Goal: Task Accomplishment & Management: Use online tool/utility

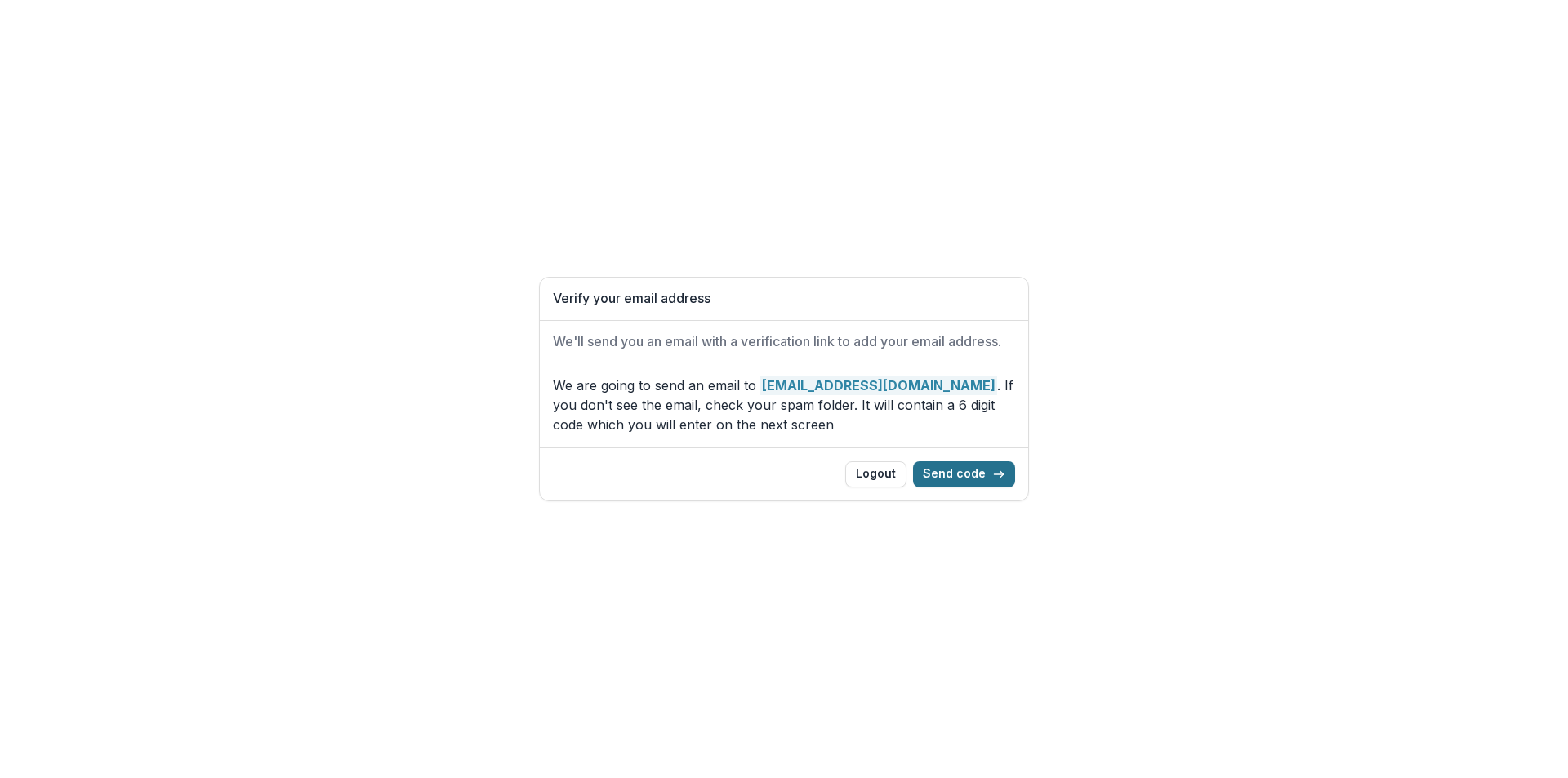
click at [963, 473] on button "Send code" at bounding box center [964, 475] width 102 height 26
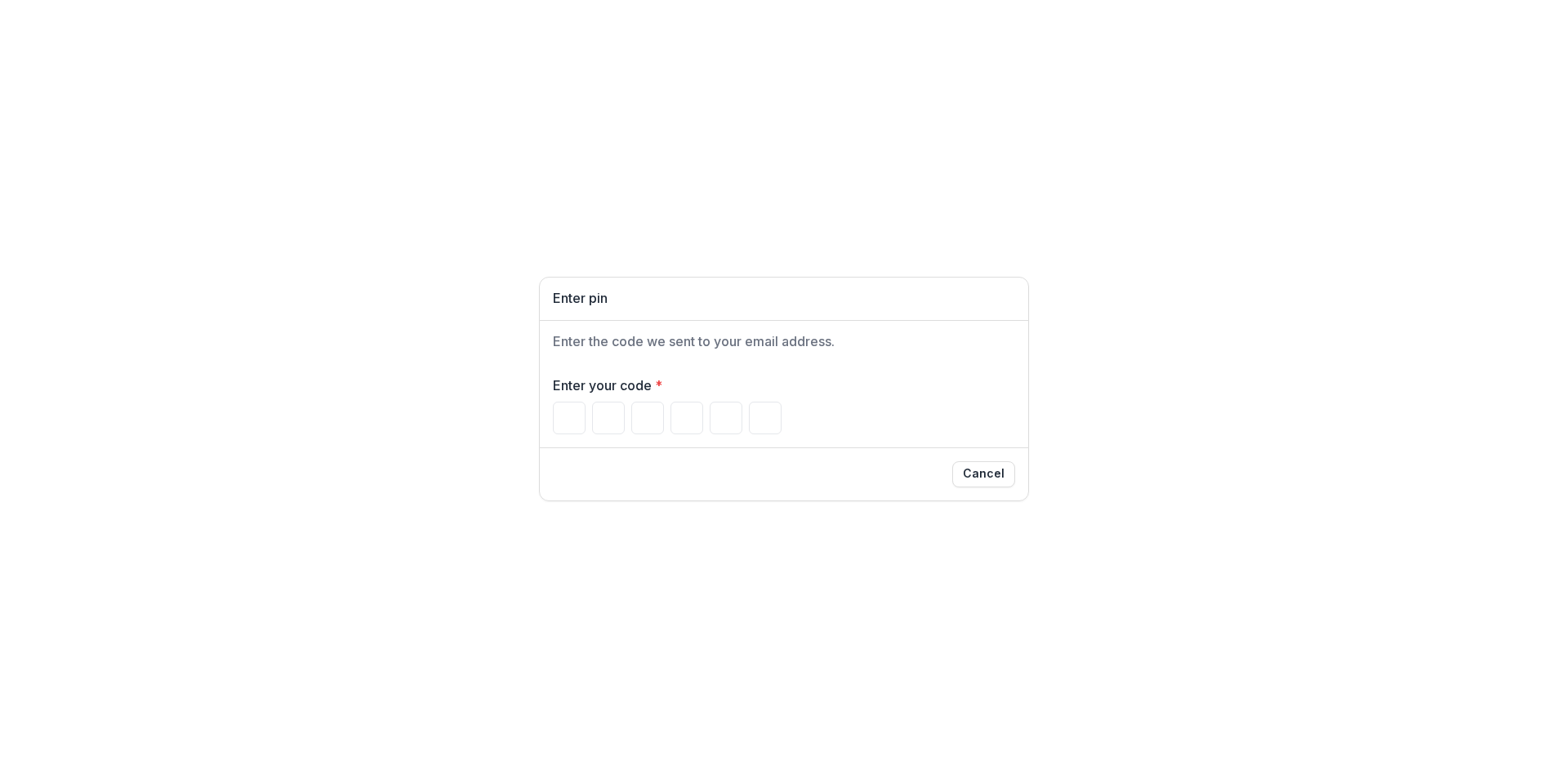
paste input "Please enter your pin code"
type input "*"
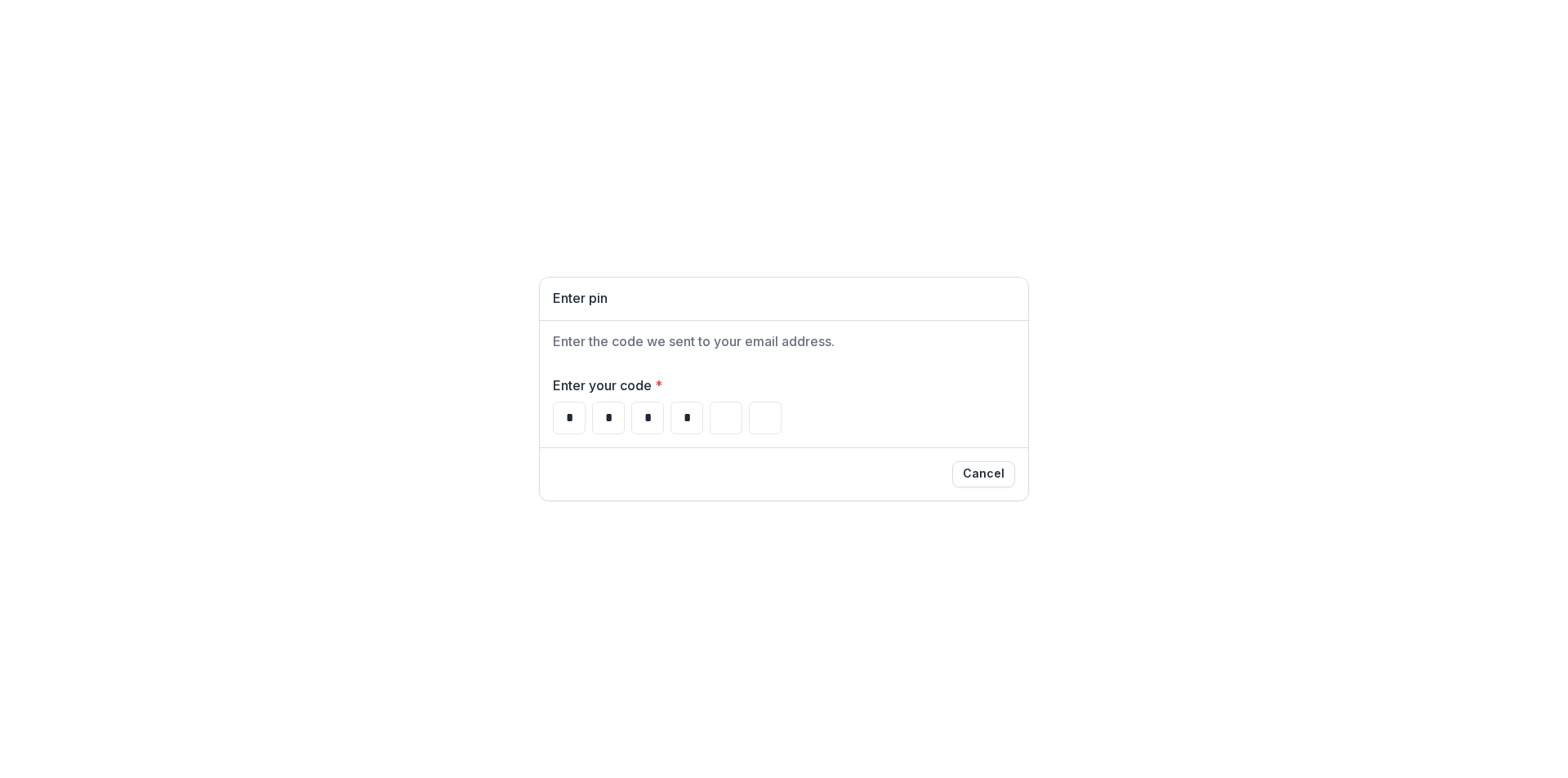
type input "*"
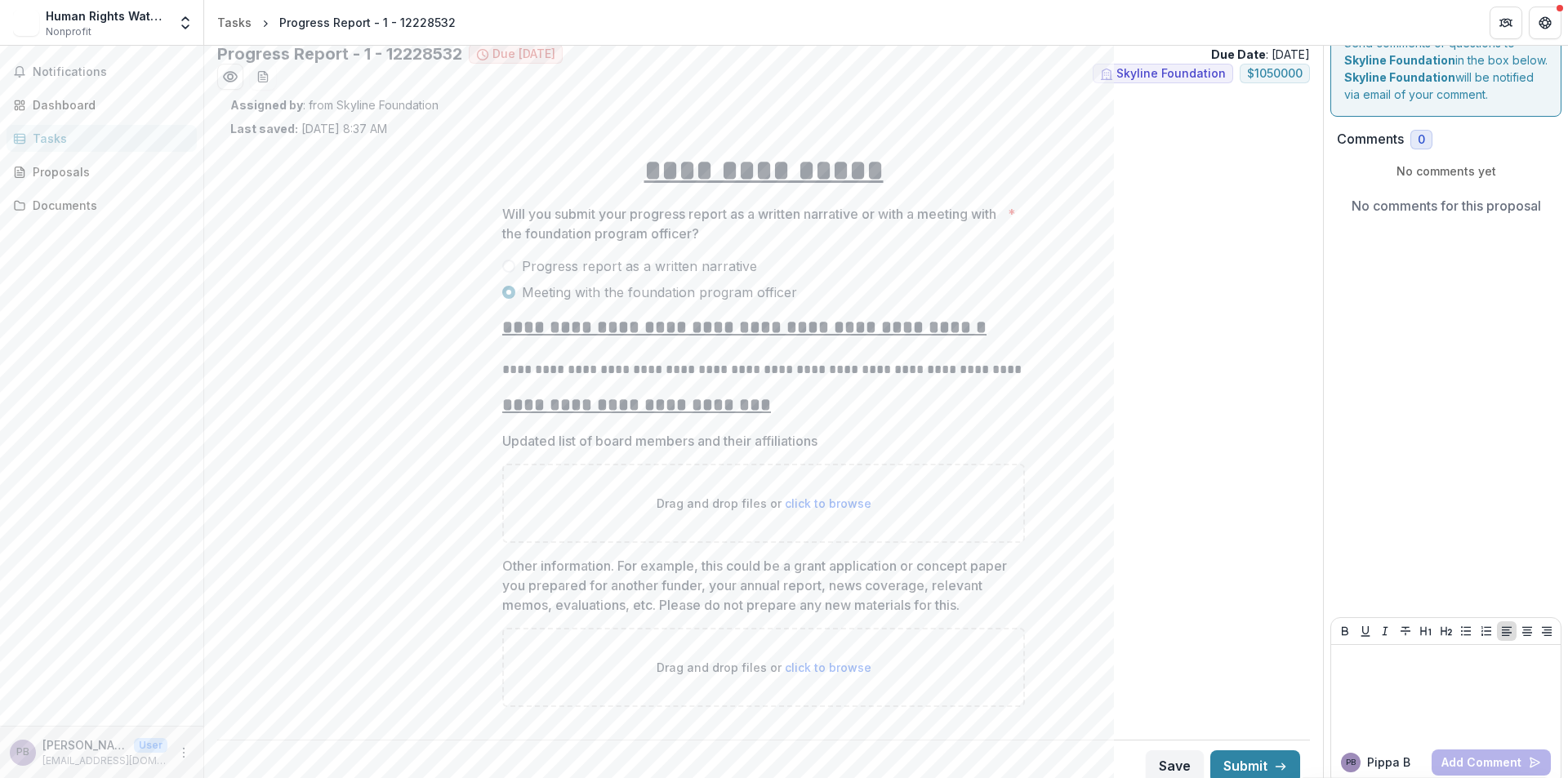
scroll to position [47, 0]
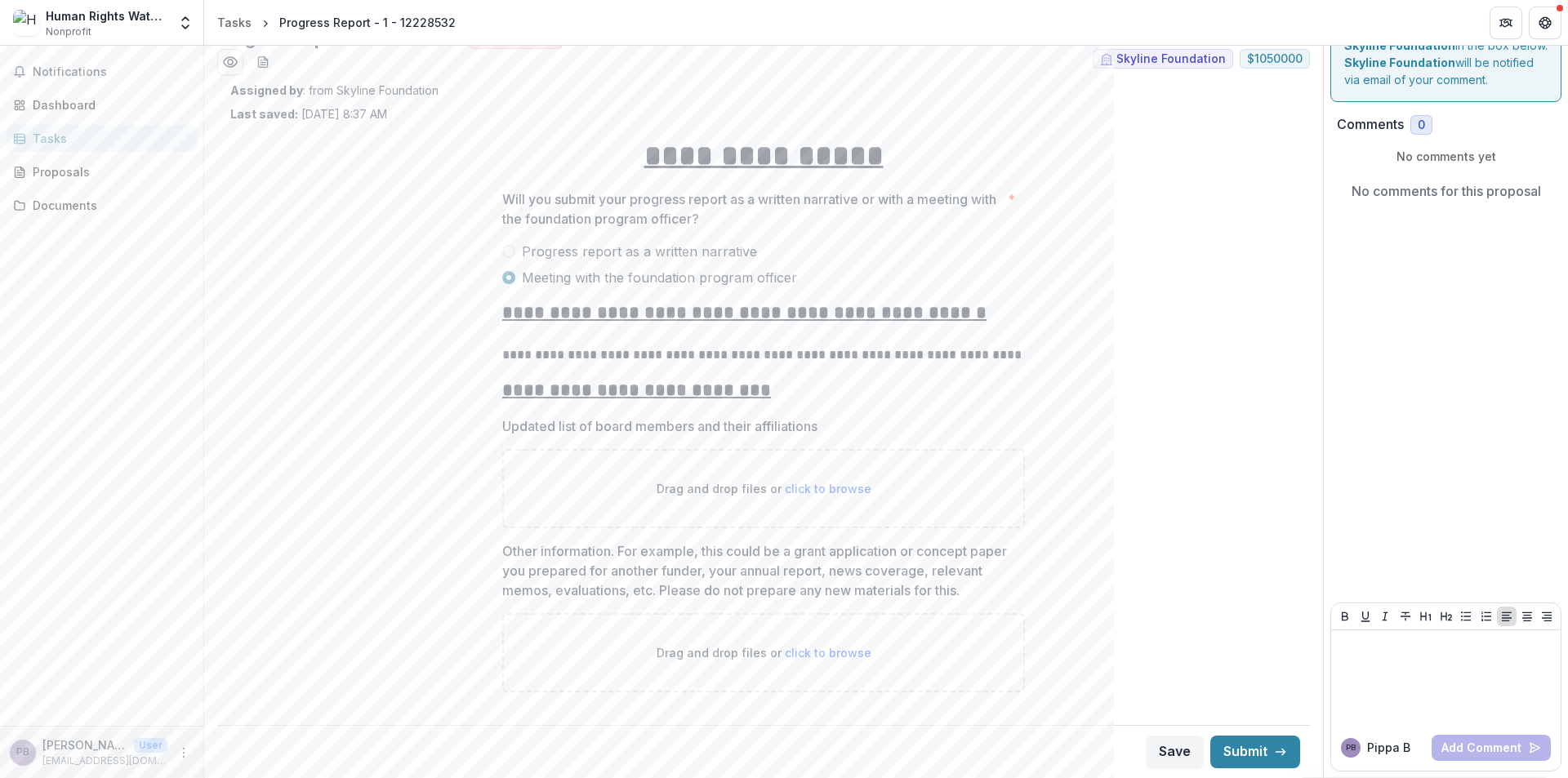
click at [667, 430] on p "Updated list of board members and their affiliations" at bounding box center [660, 426] width 315 height 19
copy p "Updated list of board members and their affiliations"
